Goal: Information Seeking & Learning: Check status

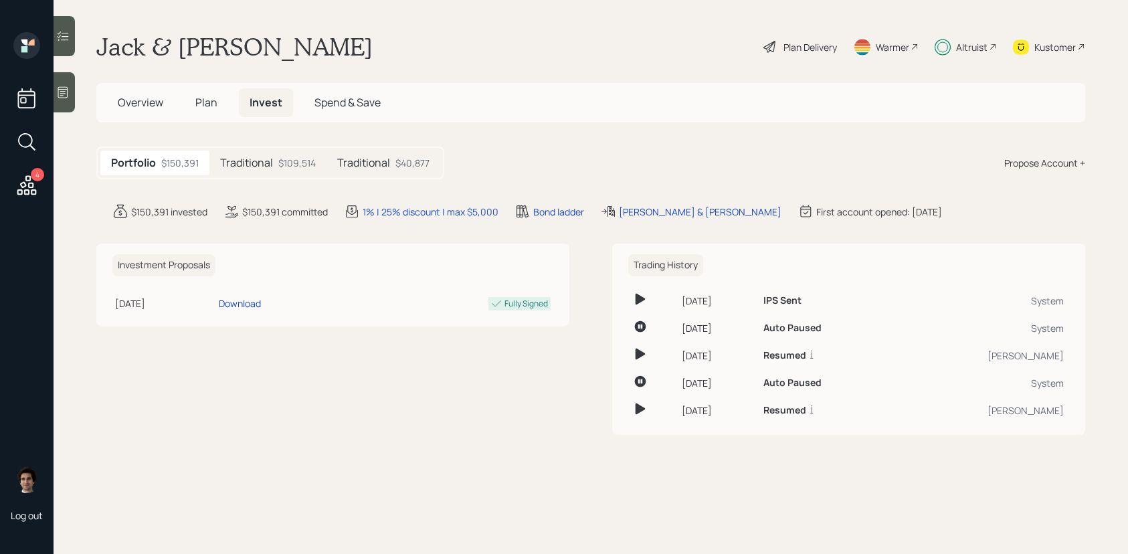
click at [393, 175] on div "Portfolio $150,391 Traditional $109,514 Traditional $40,877" at bounding box center [270, 163] width 348 height 33
click at [292, 171] on div "Traditional $109,514" at bounding box center [267, 163] width 117 height 25
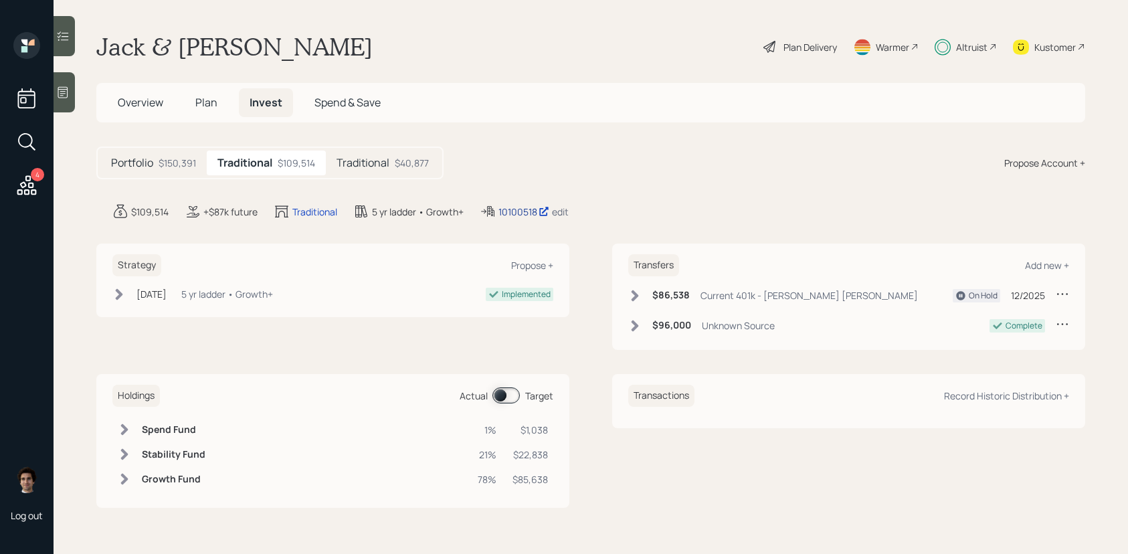
click at [507, 211] on div "10100518" at bounding box center [524, 212] width 51 height 14
